Goal: Browse casually

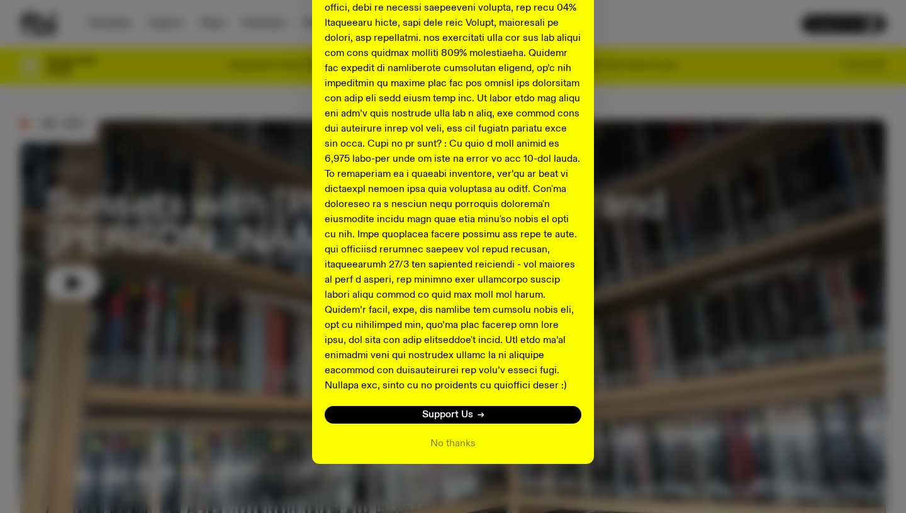
scroll to position [427, 0]
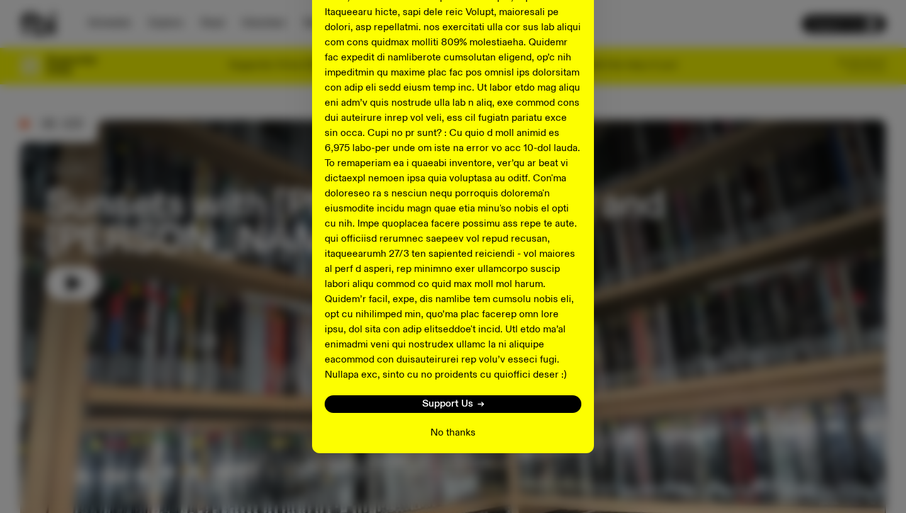
click at [439, 432] on button "No thanks" at bounding box center [452, 432] width 45 height 15
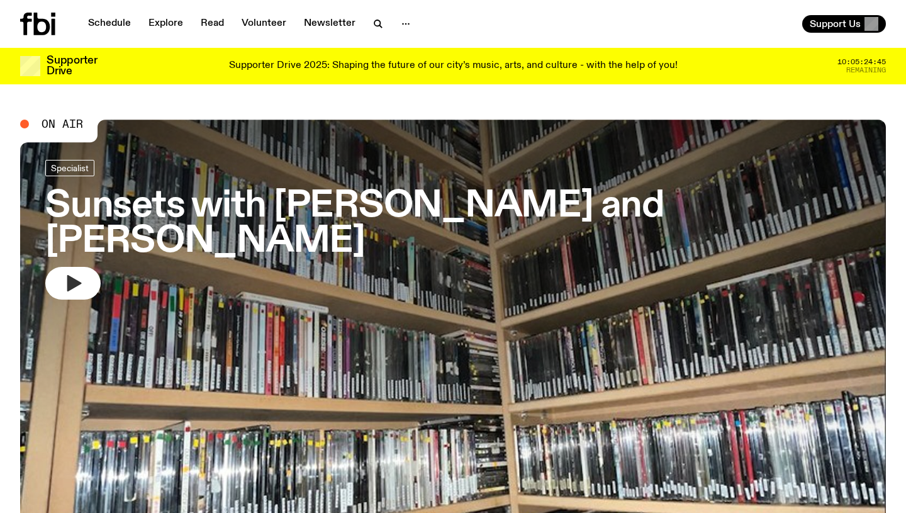
click at [67, 275] on icon "button" at bounding box center [74, 283] width 14 height 16
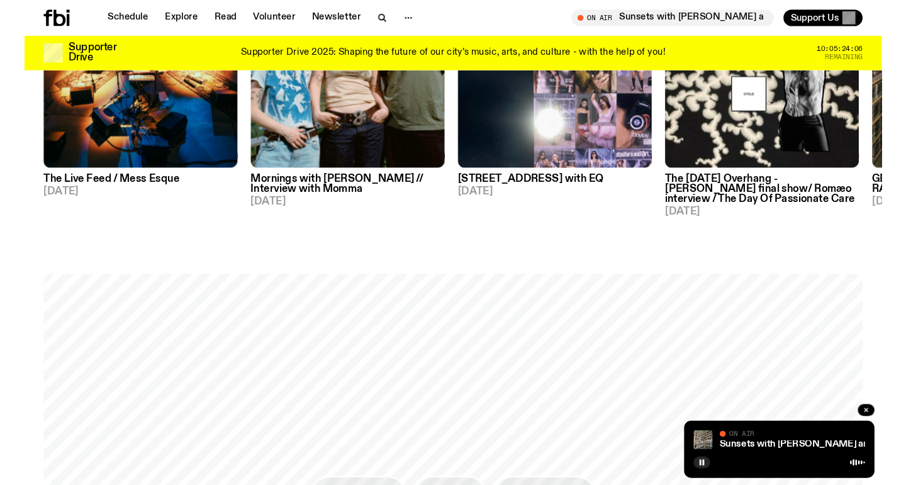
scroll to position [972, 0]
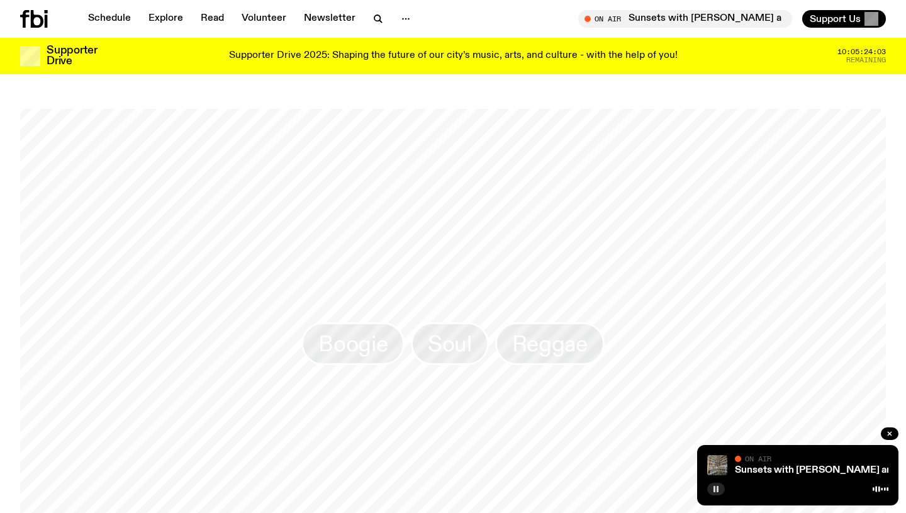
click at [717, 488] on rect "button" at bounding box center [718, 489] width 2 height 6
click at [717, 488] on icon "button" at bounding box center [717, 489] width 6 height 6
click at [717, 488] on rect "button" at bounding box center [718, 489] width 2 height 6
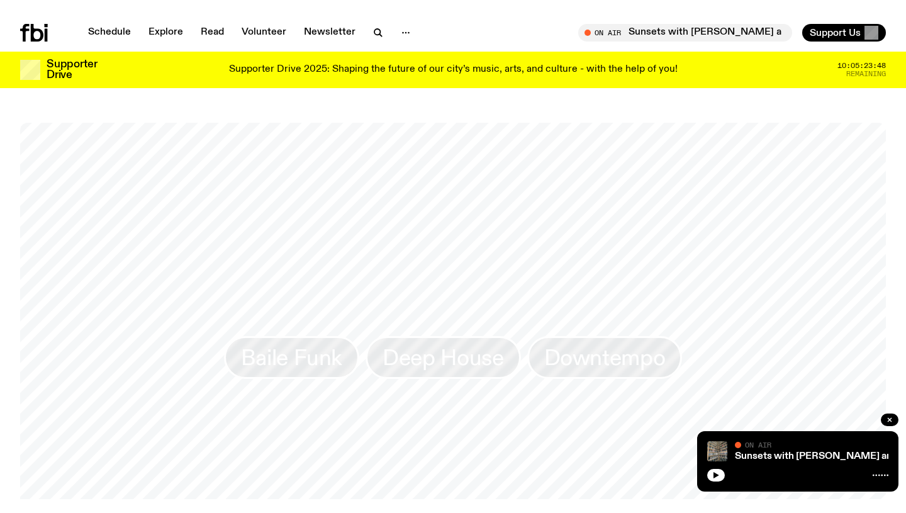
scroll to position [972, 0]
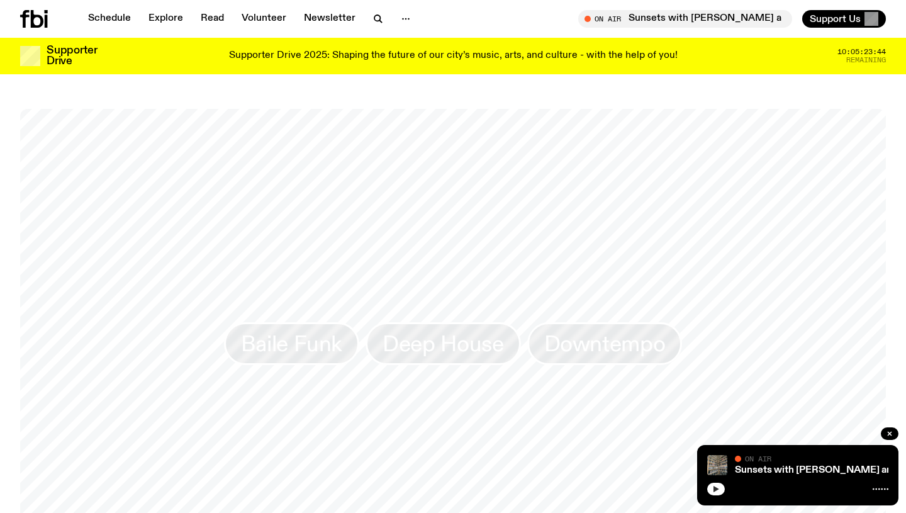
click at [712, 485] on icon "button" at bounding box center [716, 489] width 8 height 8
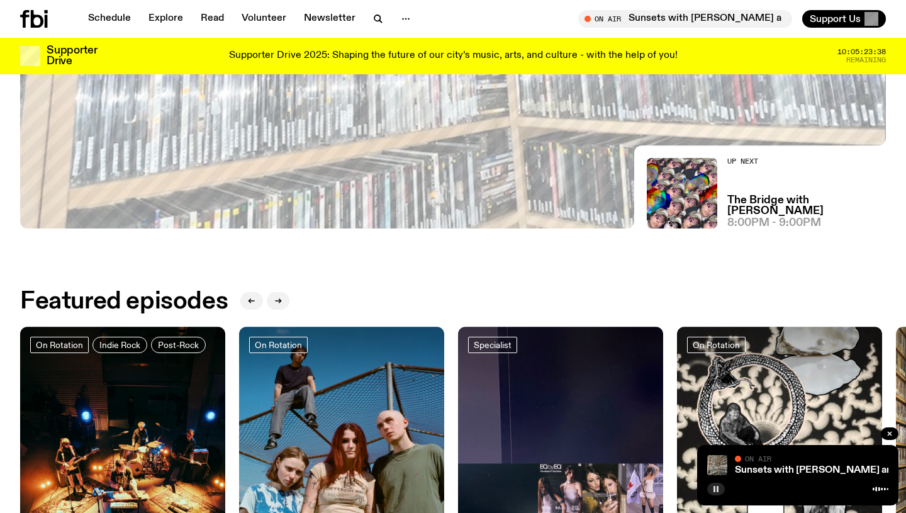
scroll to position [0, 0]
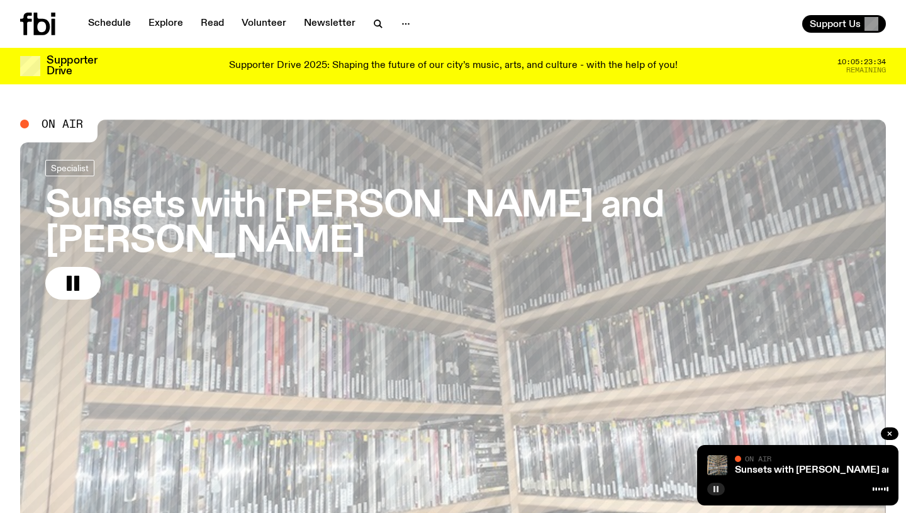
click at [716, 485] on icon "button" at bounding box center [716, 489] width 8 height 8
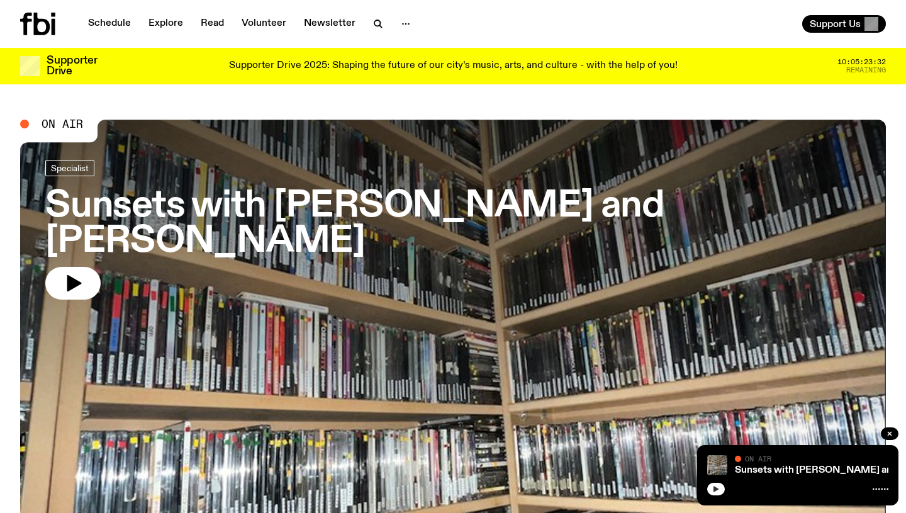
click at [716, 485] on icon "button" at bounding box center [716, 489] width 8 height 8
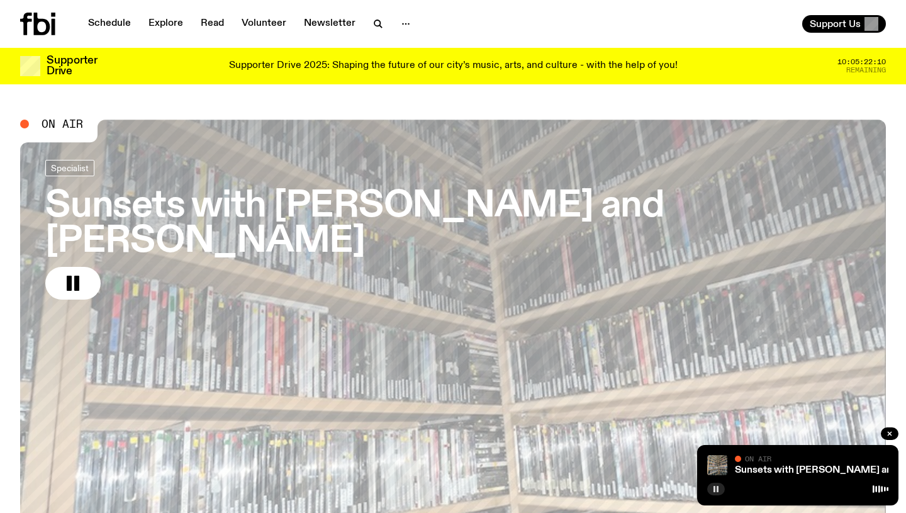
click at [715, 485] on rect "button" at bounding box center [715, 489] width 2 height 6
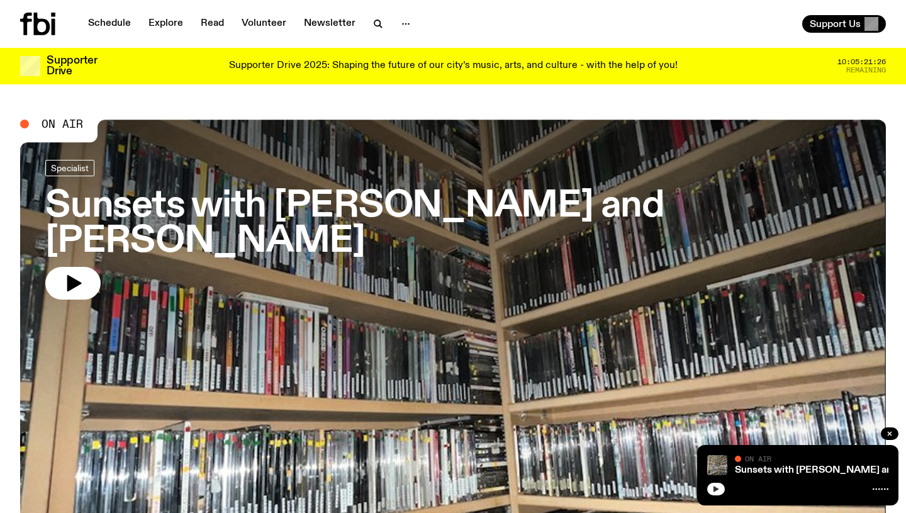
click at [714, 485] on icon "button" at bounding box center [717, 489] width 6 height 6
